Goal: Transaction & Acquisition: Purchase product/service

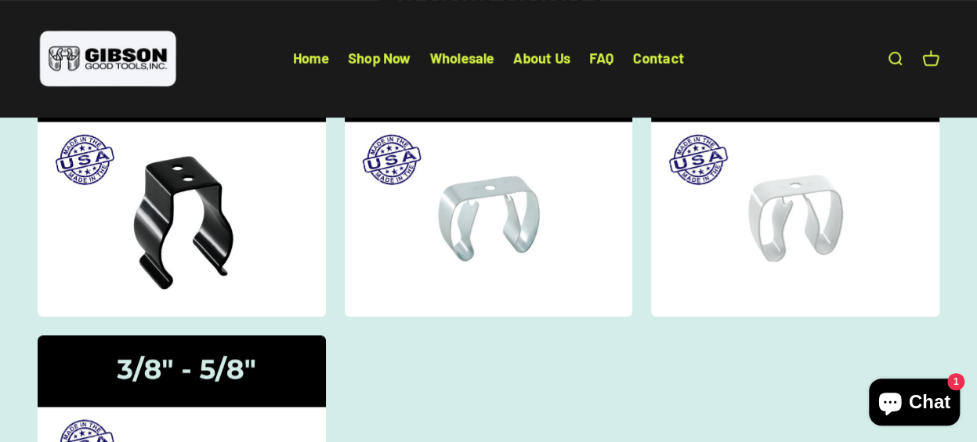
scroll to position [103, 0]
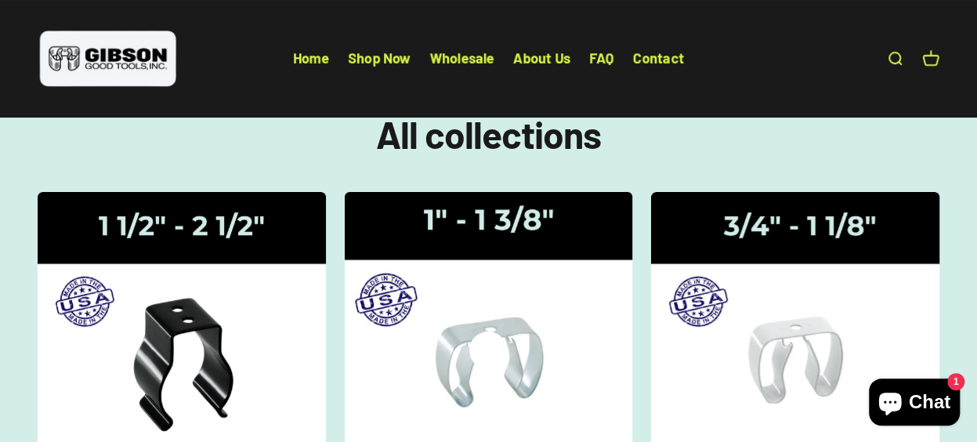
click at [566, 302] on img at bounding box center [488, 325] width 305 height 282
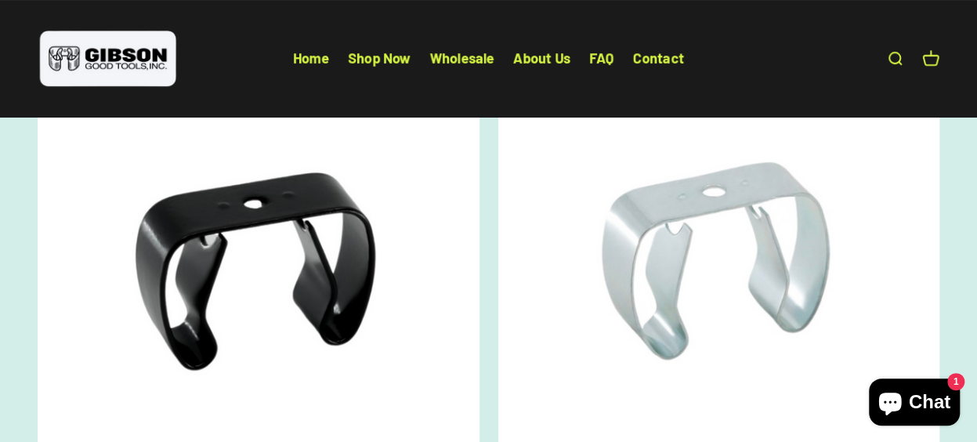
scroll to position [235, 0]
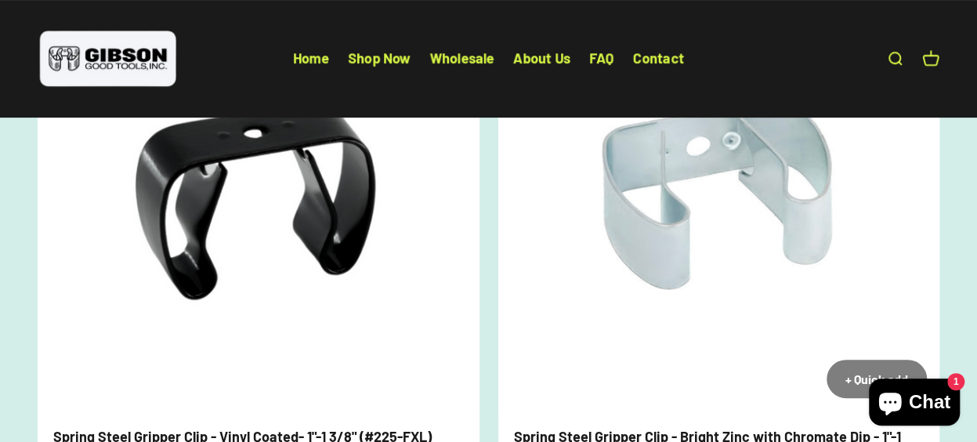
click at [644, 302] on img at bounding box center [719, 190] width 442 height 442
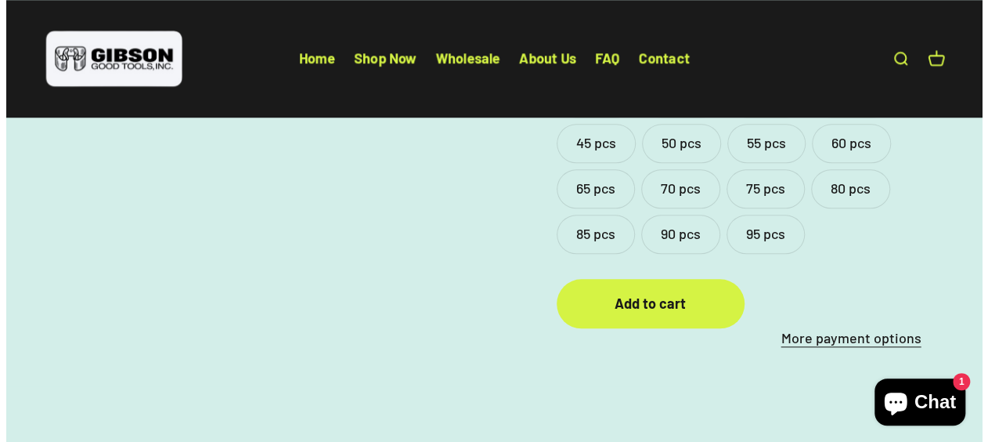
scroll to position [783, 0]
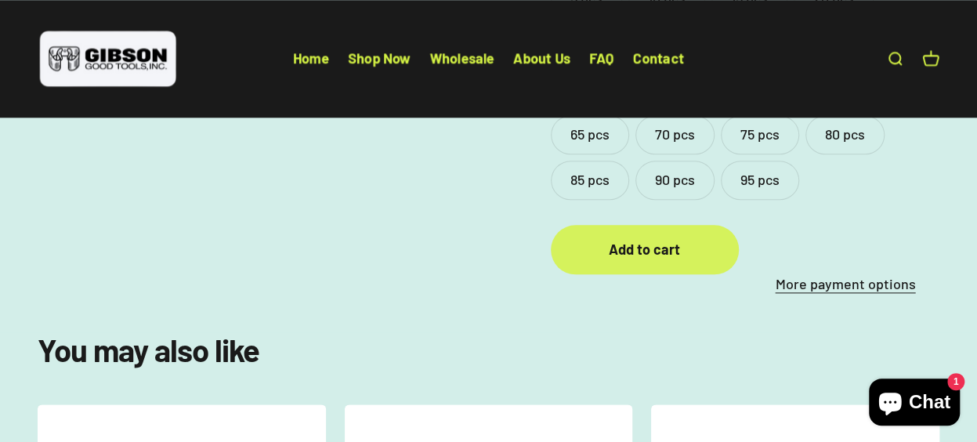
click at [630, 238] on div "Add to cart" at bounding box center [644, 249] width 125 height 23
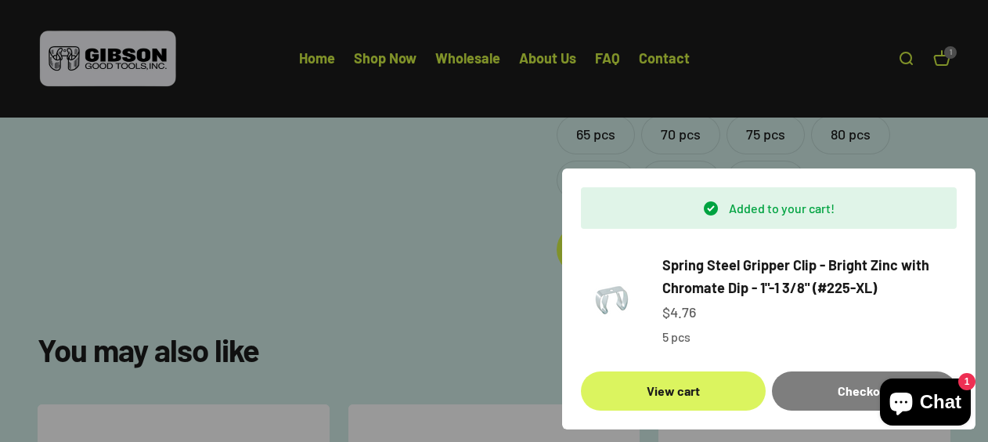
click at [670, 388] on link "View cart" at bounding box center [673, 390] width 185 height 39
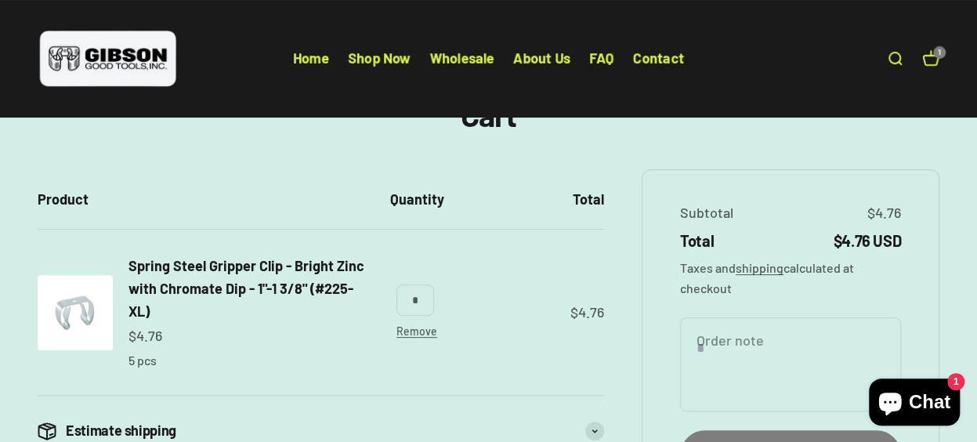
scroll to position [157, 0]
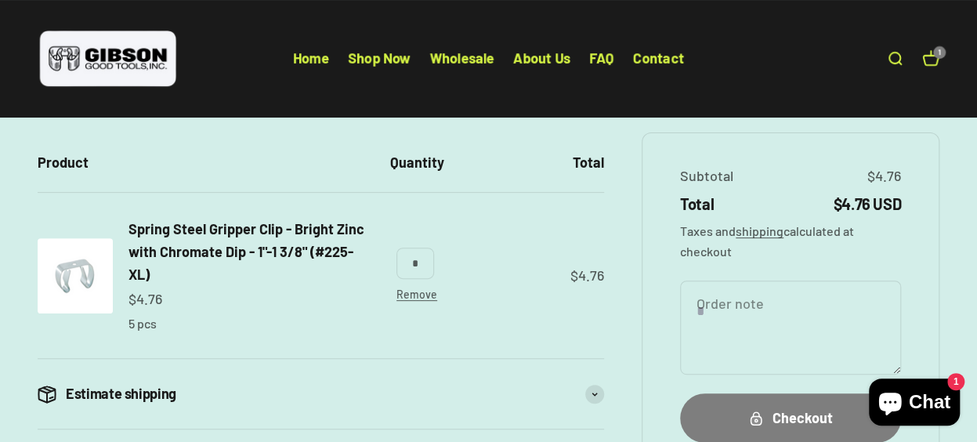
click at [423, 263] on input "*" at bounding box center [415, 263] width 38 height 31
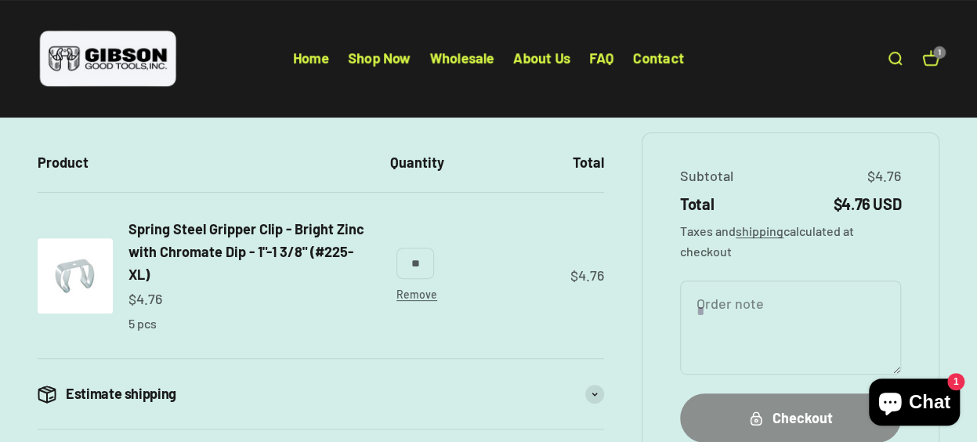
type input "**"
click at [797, 414] on div "Checkout" at bounding box center [790, 418] width 158 height 23
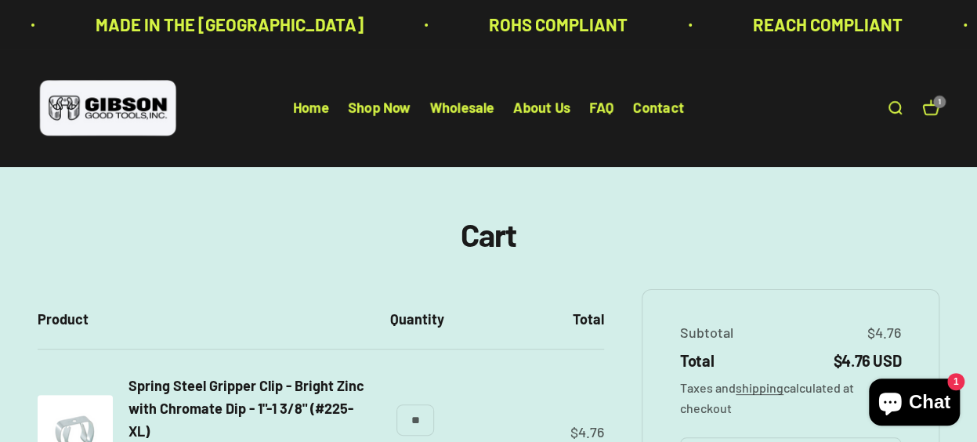
click at [927, 107] on link "Open cart 1" at bounding box center [930, 107] width 17 height 17
click at [930, 106] on link "Open cart 1" at bounding box center [930, 107] width 17 height 17
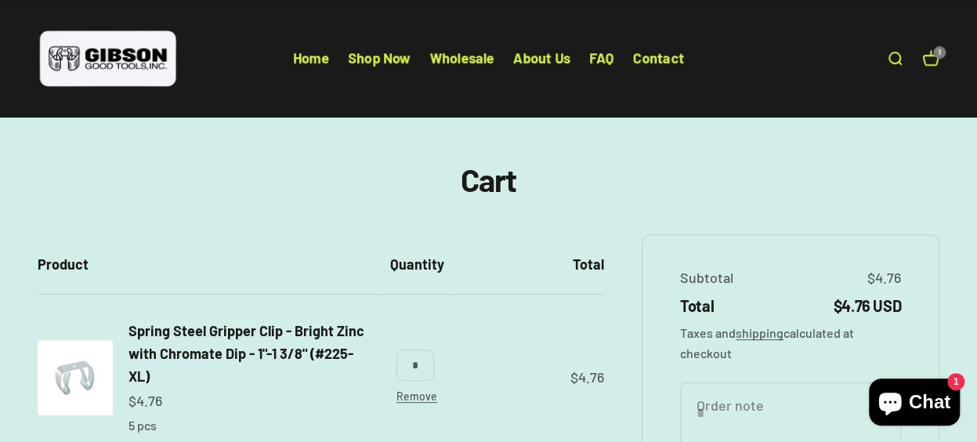
scroll to position [157, 0]
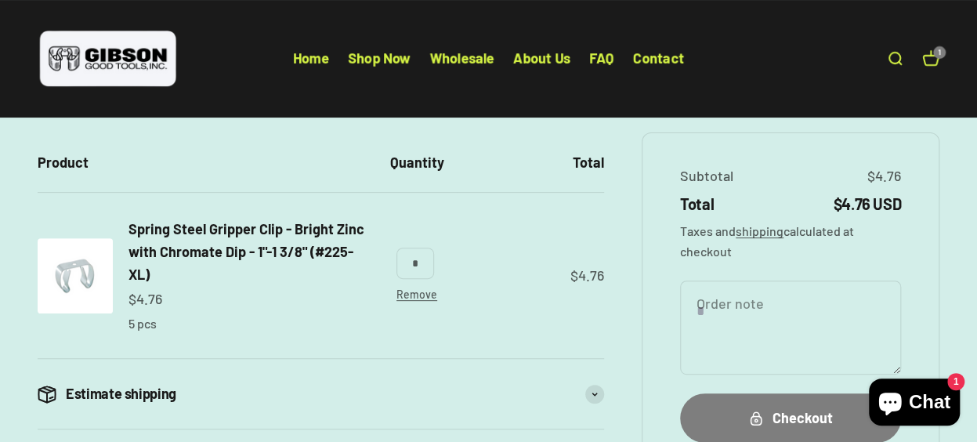
click at [421, 262] on input "*" at bounding box center [415, 263] width 38 height 31
click at [421, 291] on link "Remove" at bounding box center [416, 293] width 41 height 13
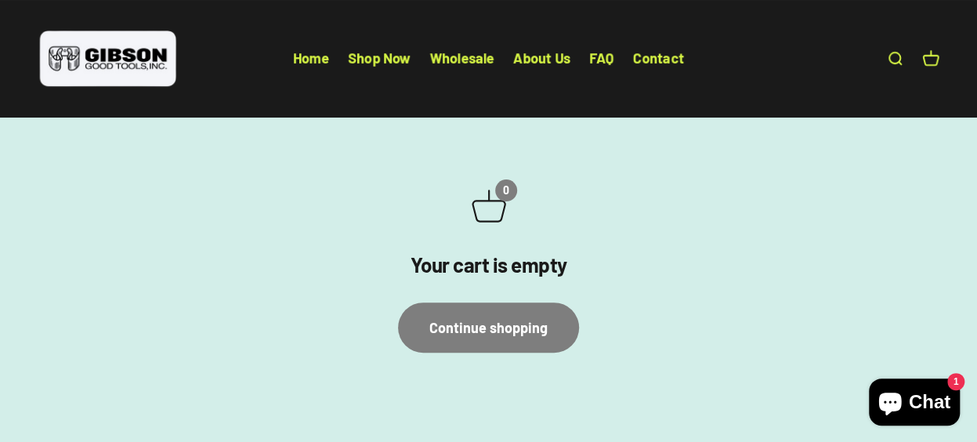
scroll to position [235, 0]
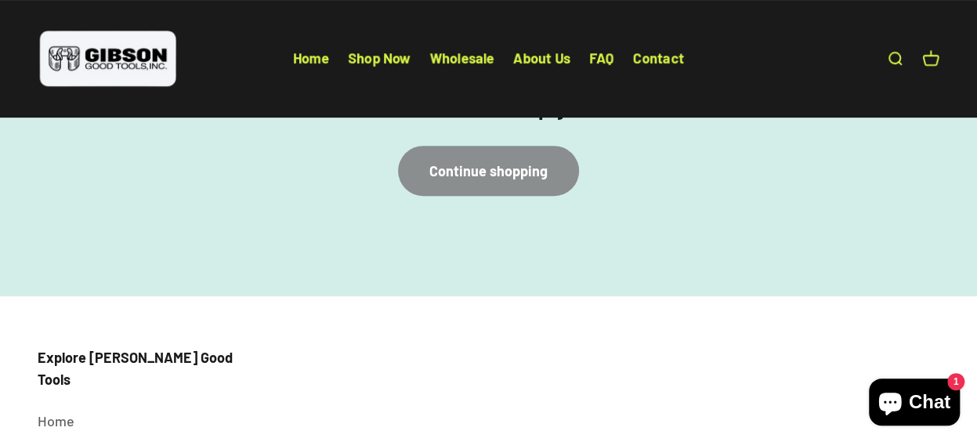
click at [498, 167] on link "Continue shopping" at bounding box center [488, 170] width 181 height 49
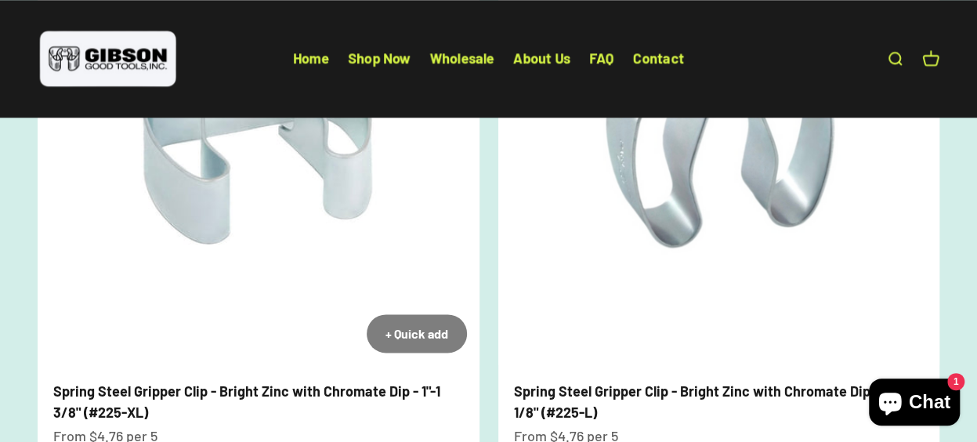
scroll to position [940, 0]
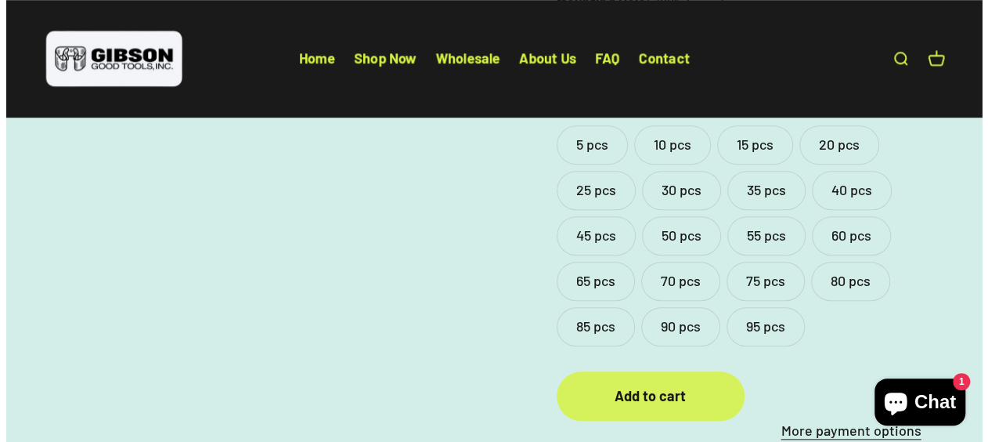
scroll to position [705, 0]
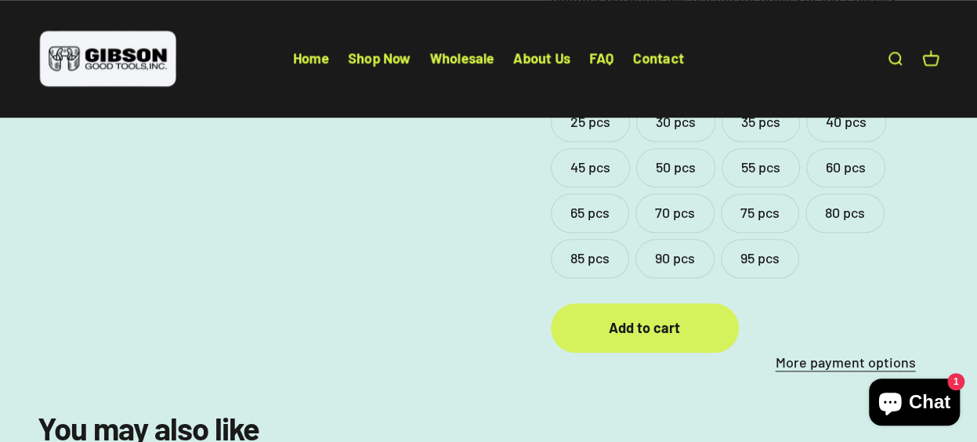
click at [654, 316] on div "Add to cart" at bounding box center [644, 327] width 125 height 23
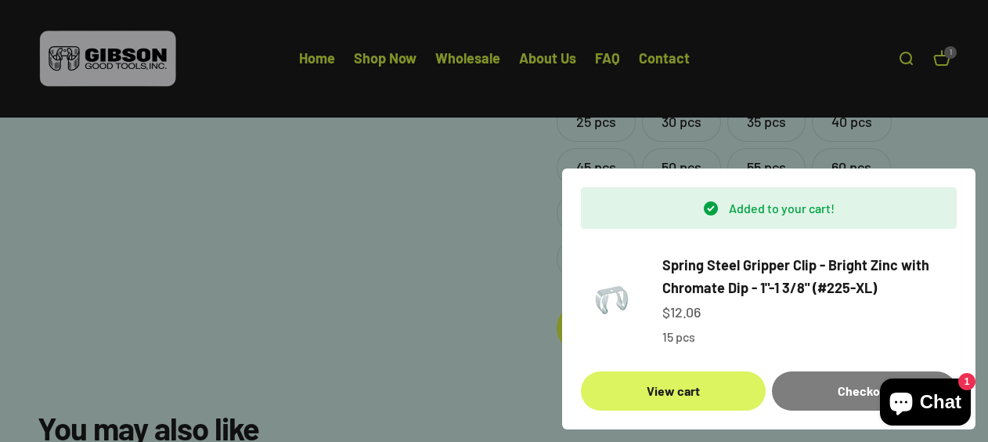
click at [680, 389] on link "View cart" at bounding box center [673, 390] width 185 height 39
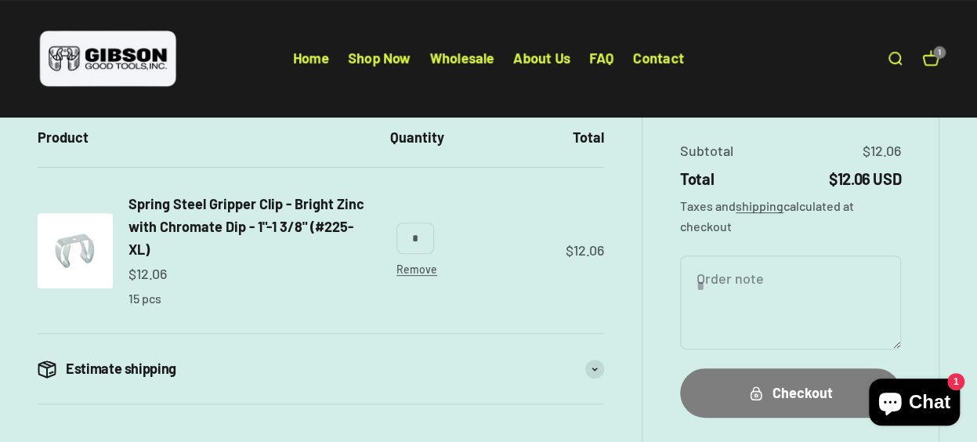
scroll to position [157, 0]
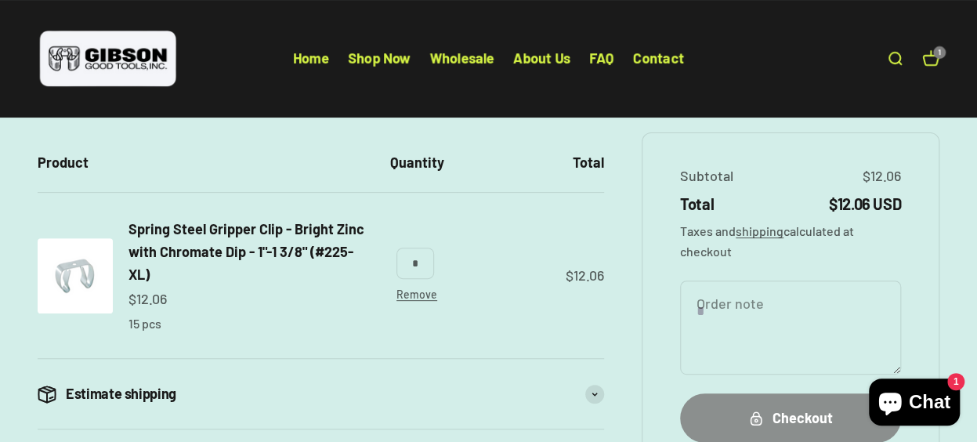
click at [790, 414] on div "Checkout" at bounding box center [790, 418] width 158 height 23
